Goal: Information Seeking & Learning: Find specific fact

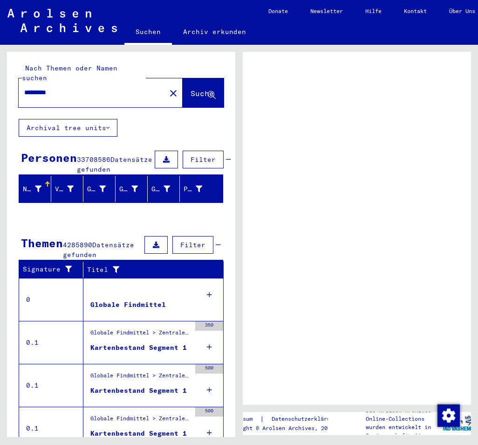
scroll to position [93, 0]
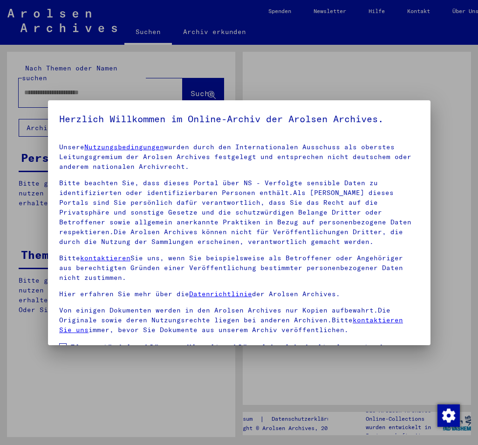
type input "*********"
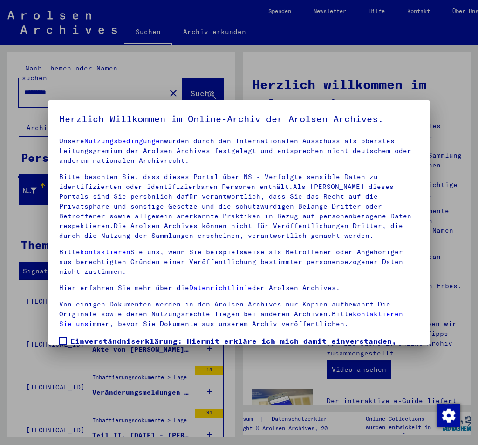
scroll to position [91, 0]
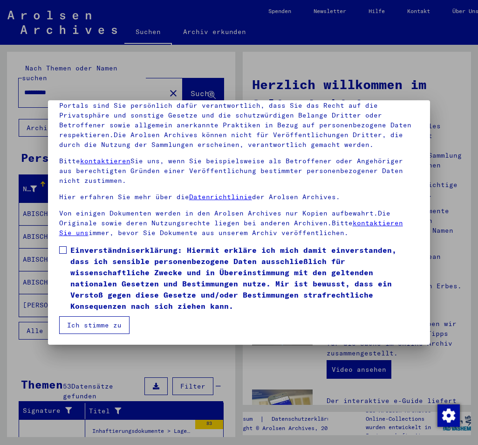
click at [108, 321] on button "Ich stimme zu" at bounding box center [94, 325] width 70 height 18
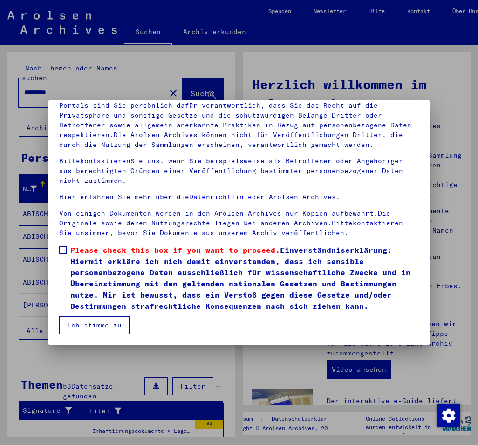
scroll to position [17, 0]
click at [99, 323] on button "Ich stimme zu" at bounding box center [94, 325] width 70 height 18
click at [94, 325] on button "Ich stimme zu" at bounding box center [94, 325] width 70 height 18
click at [102, 329] on button "Ich stimme zu" at bounding box center [94, 325] width 70 height 18
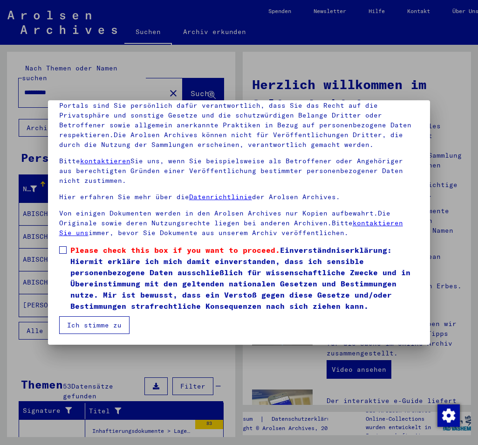
click at [62, 244] on label "Please check this box if you want to proceed. Einverständniserklärung: Hiermit …" at bounding box center [239, 277] width 360 height 67
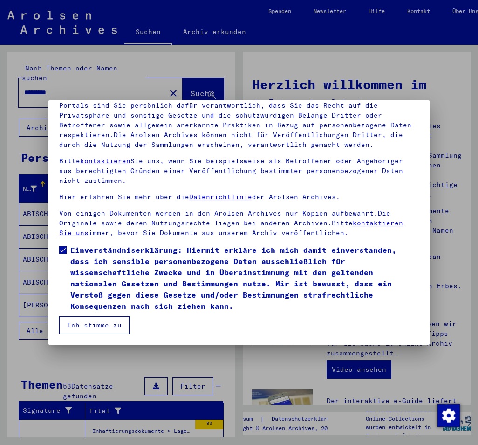
scroll to position [6, 0]
click at [84, 320] on button "Ich stimme zu" at bounding box center [94, 325] width 70 height 18
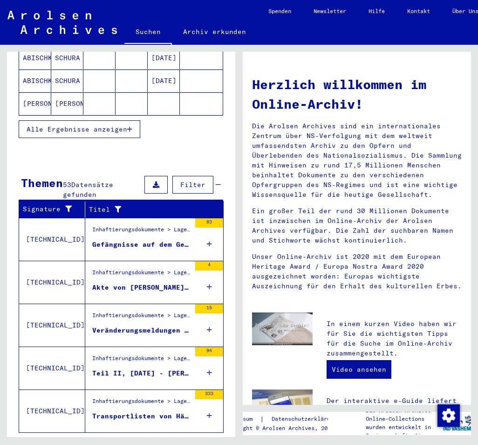
scroll to position [224, 0]
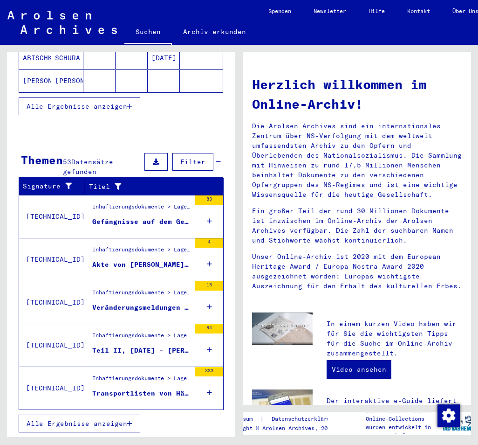
click at [117, 223] on div "Gefängnisse auf dem Gebiet der früheren [GEOGRAPHIC_DATA]" at bounding box center [141, 222] width 98 height 10
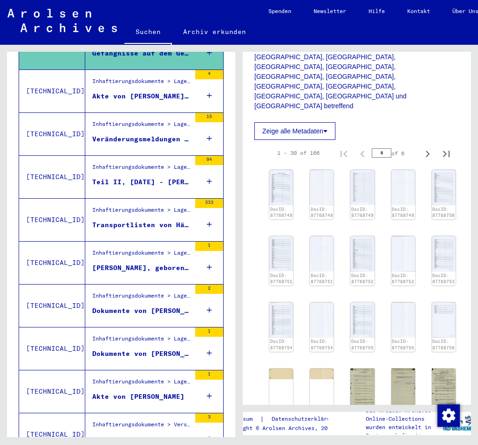
scroll to position [554, 0]
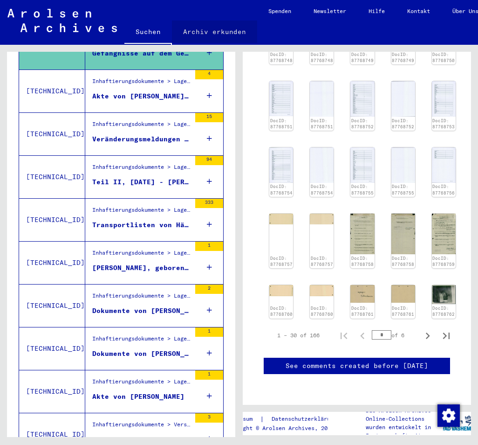
click at [223, 28] on link "Archiv erkunden" at bounding box center [214, 32] width 85 height 22
click at [205, 31] on link "Archiv erkunden" at bounding box center [214, 33] width 85 height 24
